Goal: Navigation & Orientation: Find specific page/section

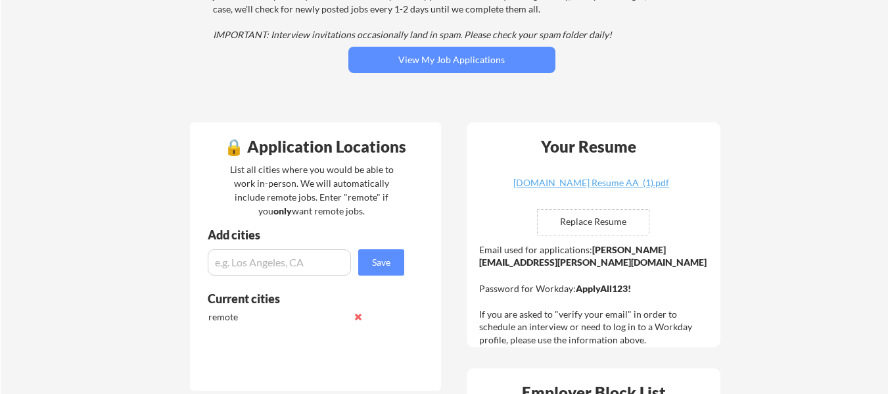
scroll to position [263, 0]
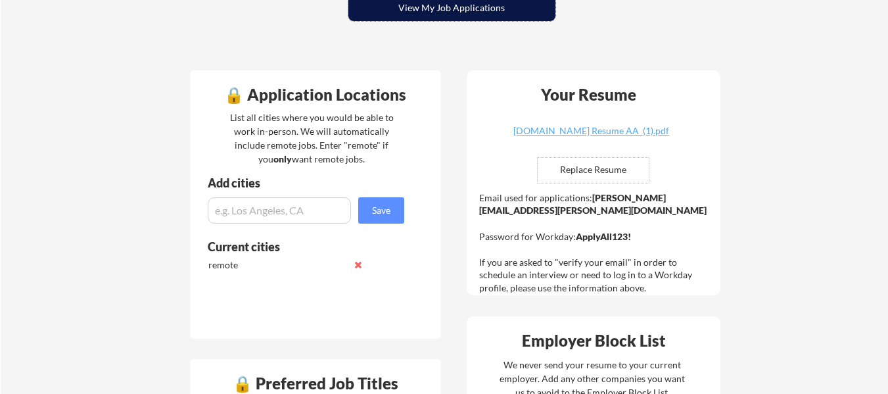
click at [441, 17] on button "View My Job Applications" at bounding box center [451, 8] width 207 height 26
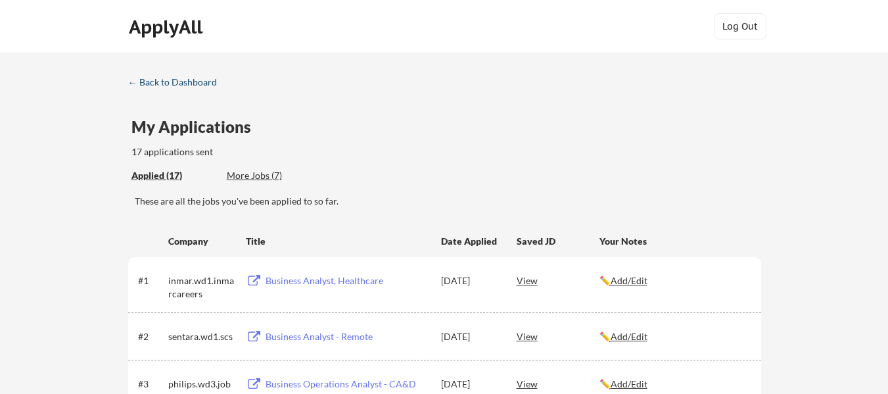
click at [151, 78] on div "← Back to Dashboard" at bounding box center [177, 82] width 99 height 9
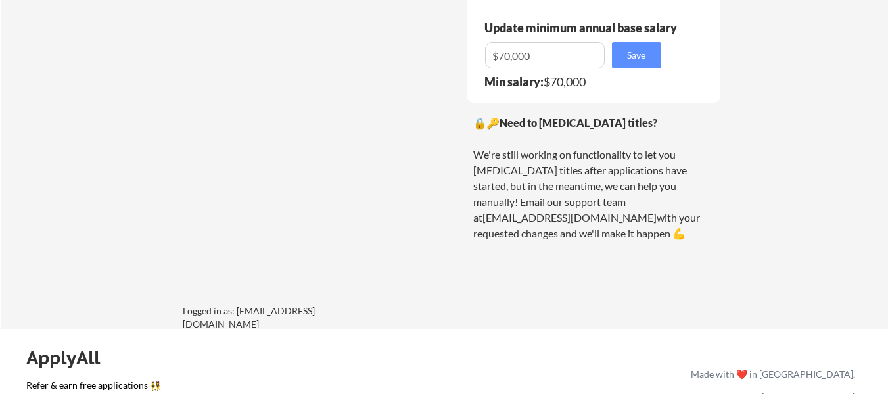
scroll to position [1178, 0]
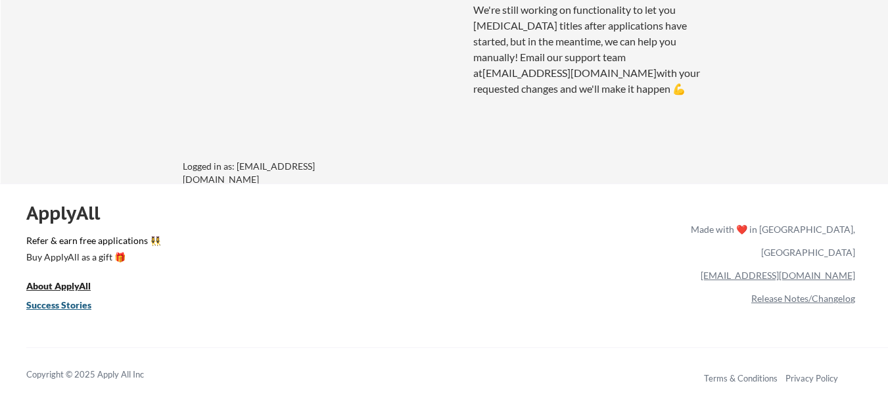
click at [53, 305] on u "Success Stories" at bounding box center [58, 304] width 65 height 11
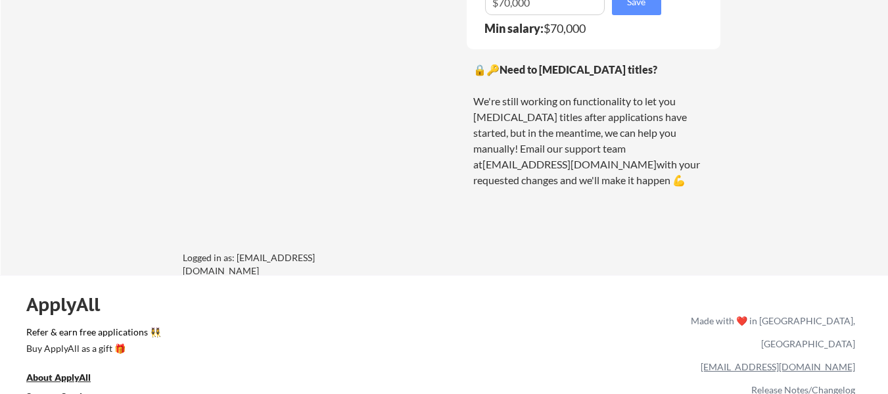
scroll to position [1178, 0]
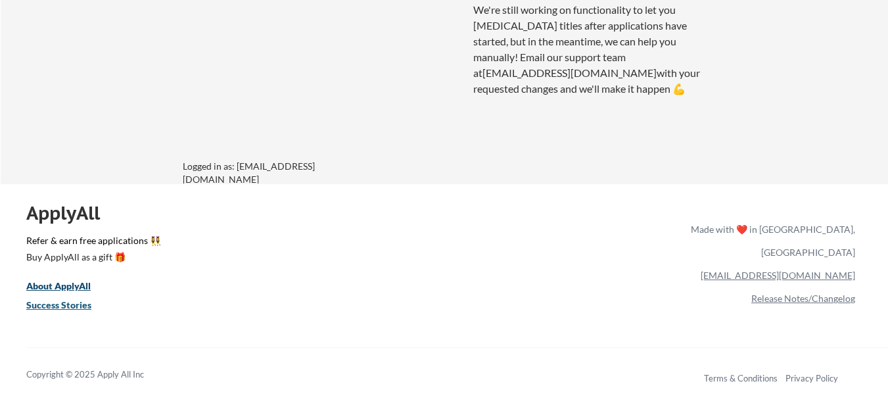
click at [89, 306] on u "Success Stories" at bounding box center [58, 304] width 65 height 11
